Goal: Book appointment/travel/reservation

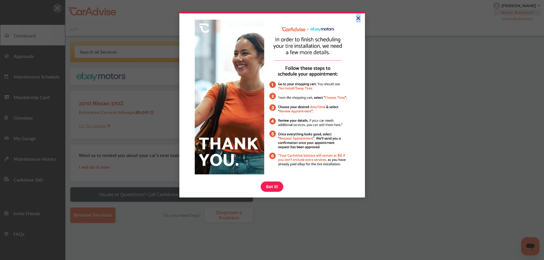
click at [358, 16] on link "×" at bounding box center [358, 18] width 10 height 10
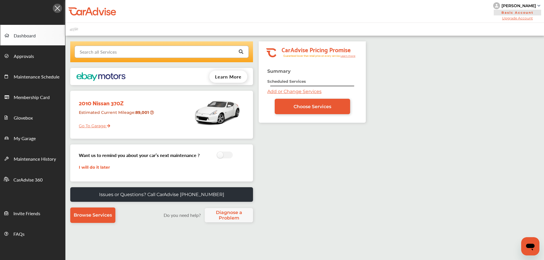
click at [184, 53] on input "text" at bounding box center [160, 51] width 170 height 11
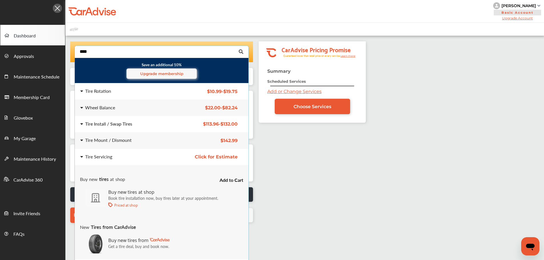
type input "****"
click at [125, 122] on div "Tire Install / Swap Tires" at bounding box center [108, 124] width 47 height 5
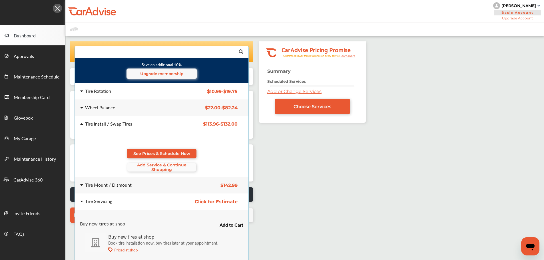
click at [147, 167] on span "Add Service & Continue Shopping" at bounding box center [161, 167] width 69 height 9
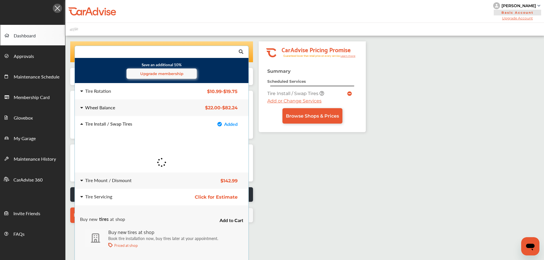
click at [150, 106] on div "Wheel Balance" at bounding box center [125, 107] width 91 height 5
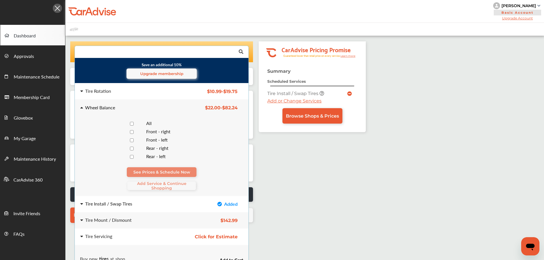
click at [142, 122] on div "All" at bounding box center [173, 123] width 63 height 5
click at [162, 185] on span "Add Service & Continue Shopping" at bounding box center [161, 185] width 69 height 9
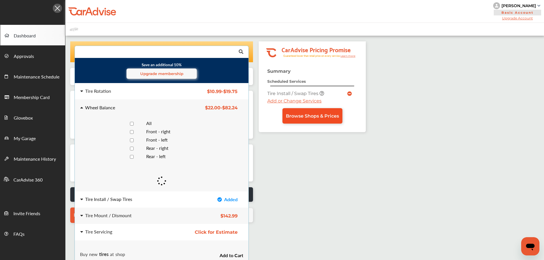
click at [327, 112] on link "Browse Shops & Prices" at bounding box center [312, 115] width 60 height 15
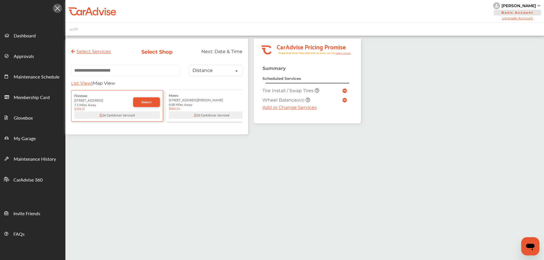
click at [169, 73] on input "text" at bounding box center [125, 70] width 109 height 11
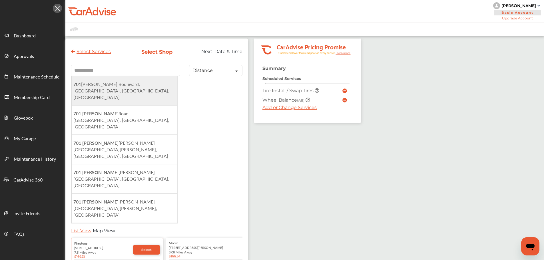
click at [151, 86] on span "[STREET_ADDRESS][PERSON_NAME]" at bounding box center [121, 91] width 96 height 20
type input "**********"
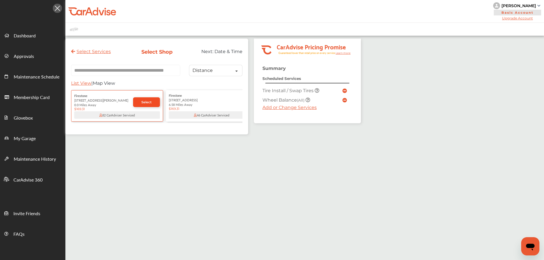
click at [142, 103] on span "Select" at bounding box center [146, 102] width 10 height 4
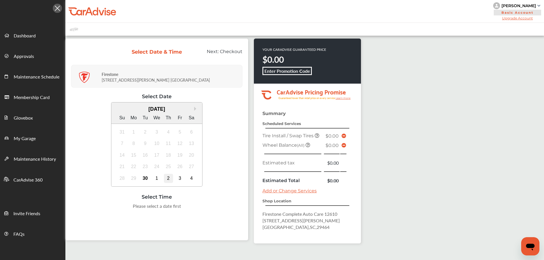
click at [168, 178] on div "2" at bounding box center [168, 178] width 9 height 9
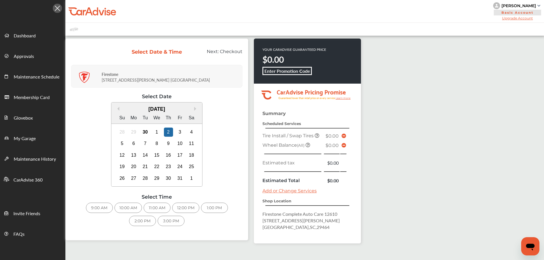
click at [213, 209] on div "1:00 PM" at bounding box center [214, 208] width 27 height 10
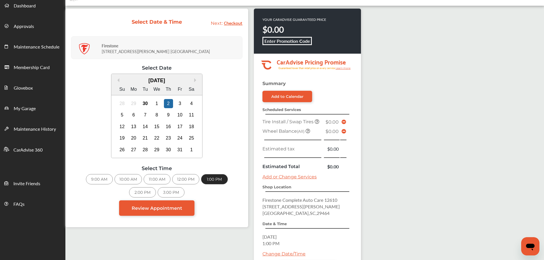
scroll to position [84, 0]
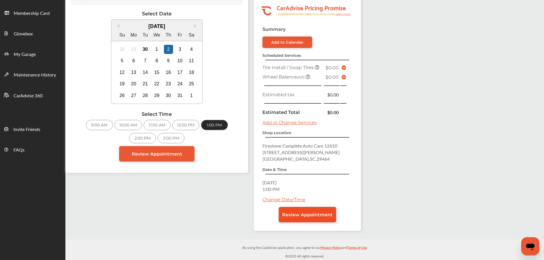
click at [315, 215] on span "Review Appointment" at bounding box center [307, 214] width 51 height 5
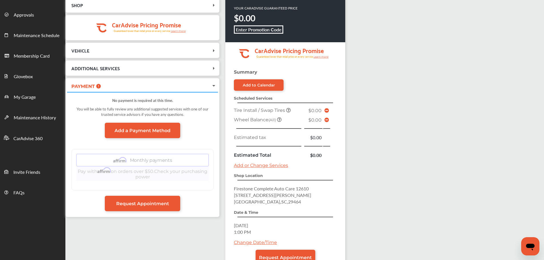
scroll to position [84, 0]
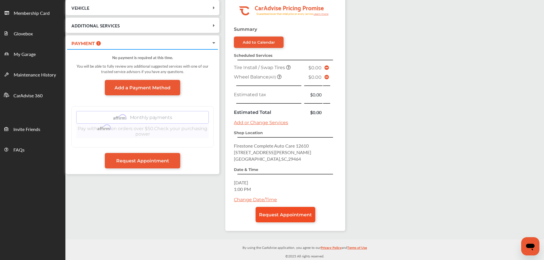
click at [303, 215] on span "Request Appointment" at bounding box center [285, 214] width 53 height 5
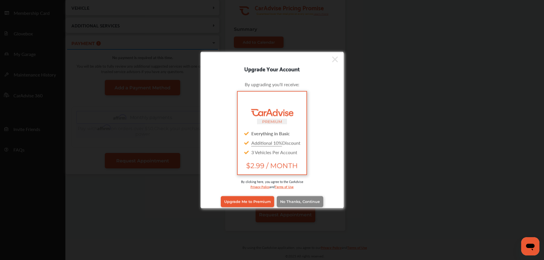
click at [299, 204] on link "No Thanks, Continue" at bounding box center [300, 201] width 47 height 11
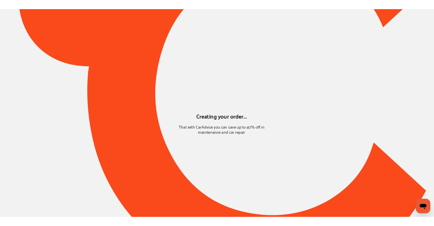
scroll to position [0, 0]
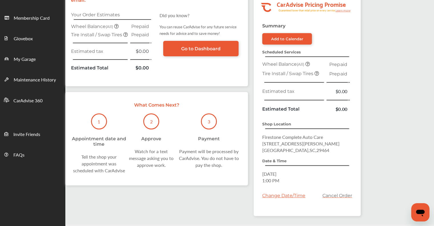
scroll to position [86, 0]
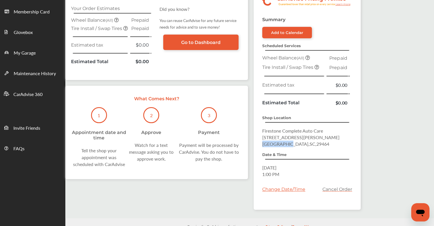
drag, startPoint x: 261, startPoint y: 144, endPoint x: 285, endPoint y: 145, distance: 24.3
click at [285, 145] on div "Summary Add to Calendar Scheduled Services Wheel Balance (All) Prepaid Tire Ins…" at bounding box center [307, 113] width 107 height 193
copy span "[GEOGRAPHIC_DATA]"
